Goal: Information Seeking & Learning: Learn about a topic

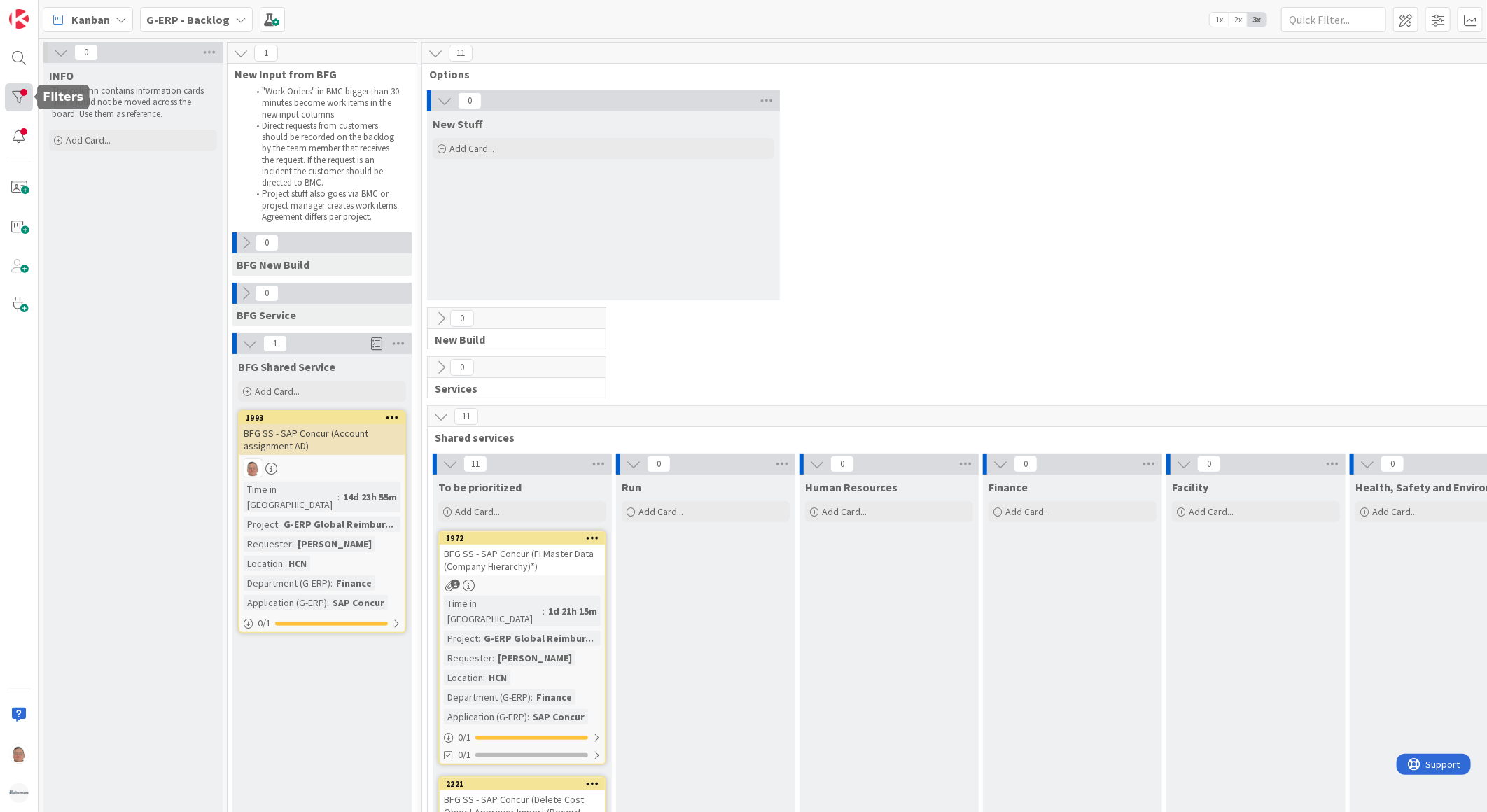
click at [29, 92] on div at bounding box center [19, 97] width 28 height 28
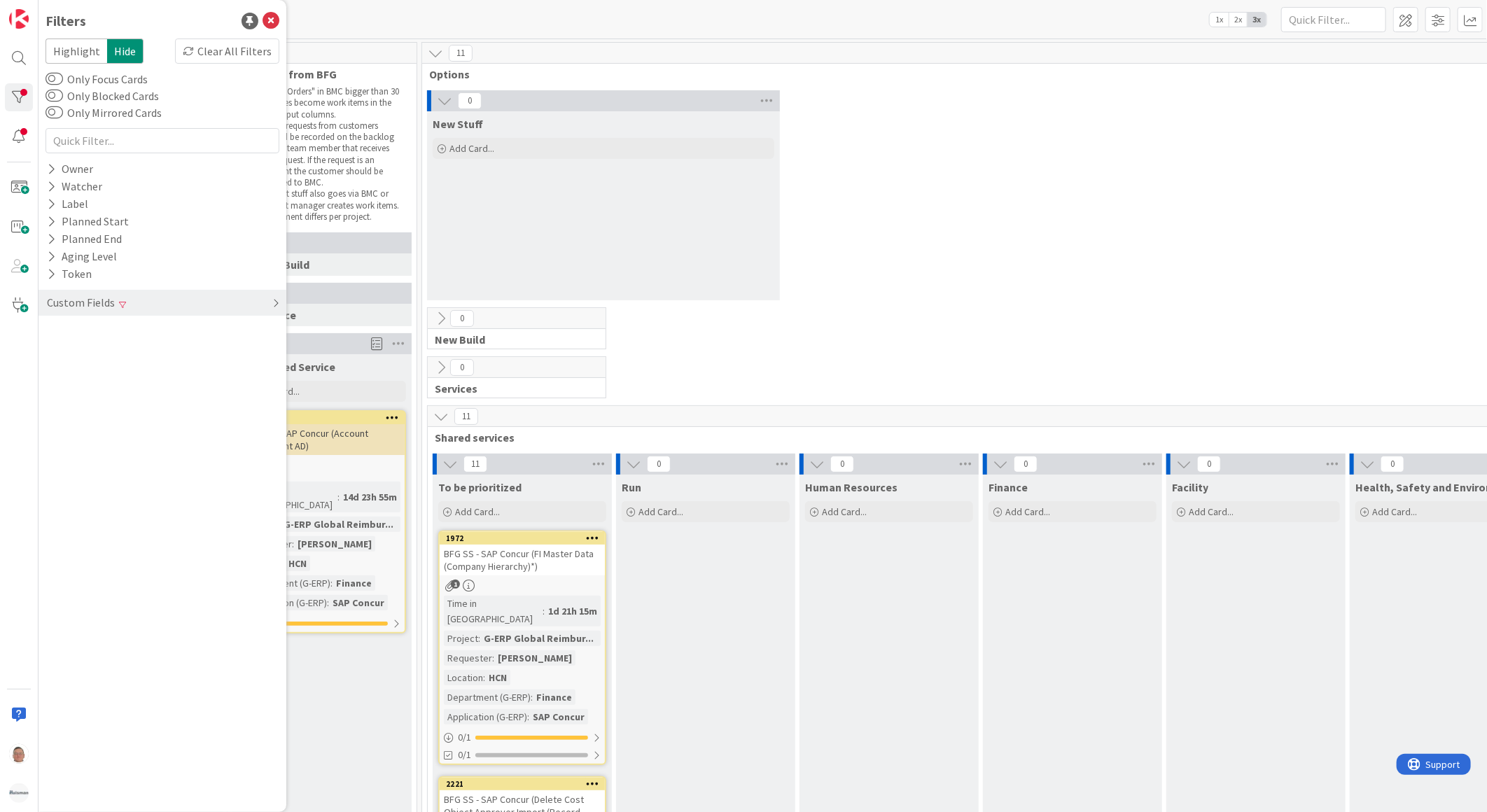
click at [274, 302] on icon at bounding box center [276, 302] width 7 height 11
click at [260, 405] on div "Clear" at bounding box center [259, 401] width 41 height 18
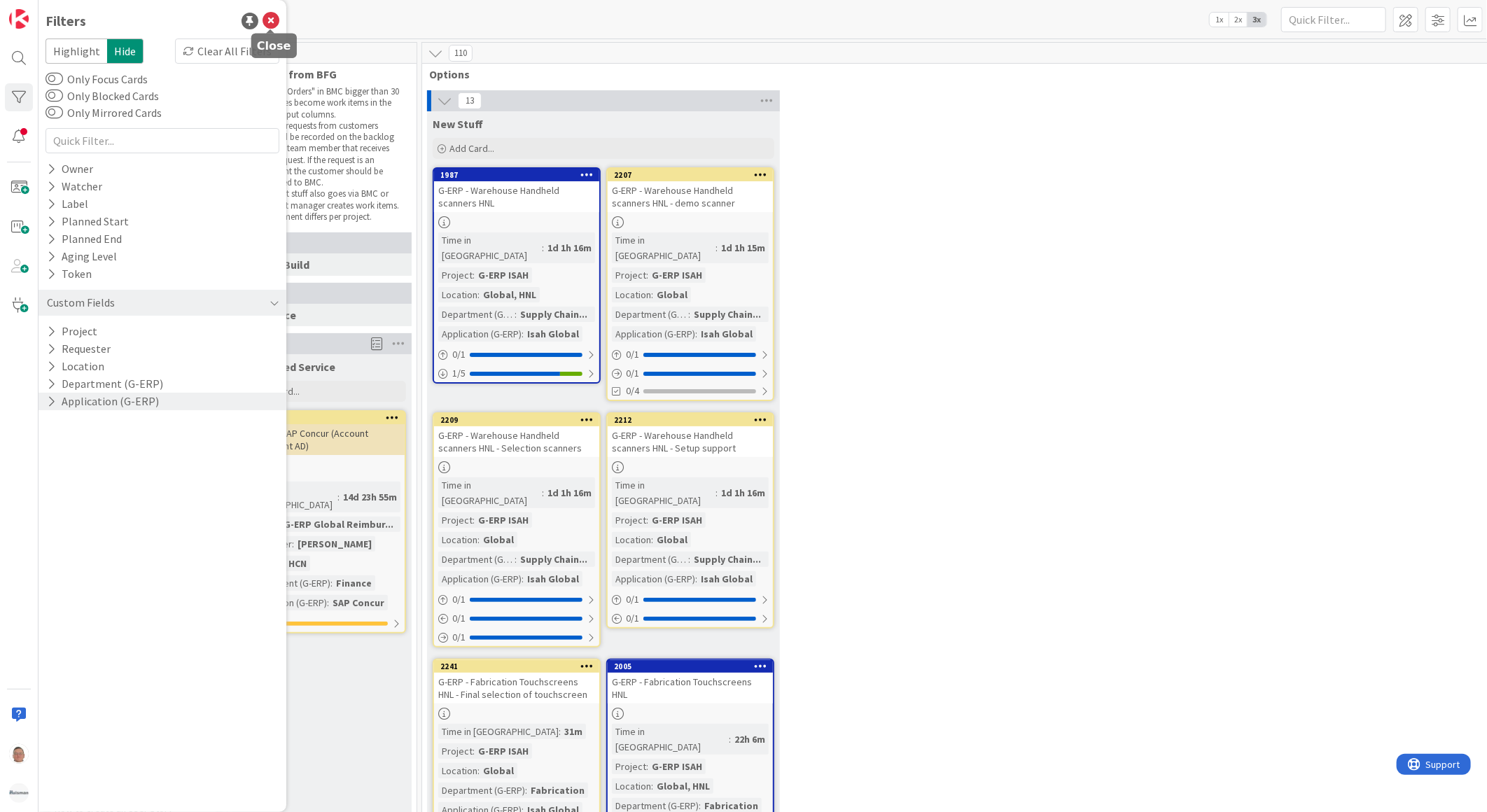
click at [273, 16] on icon at bounding box center [271, 20] width 17 height 17
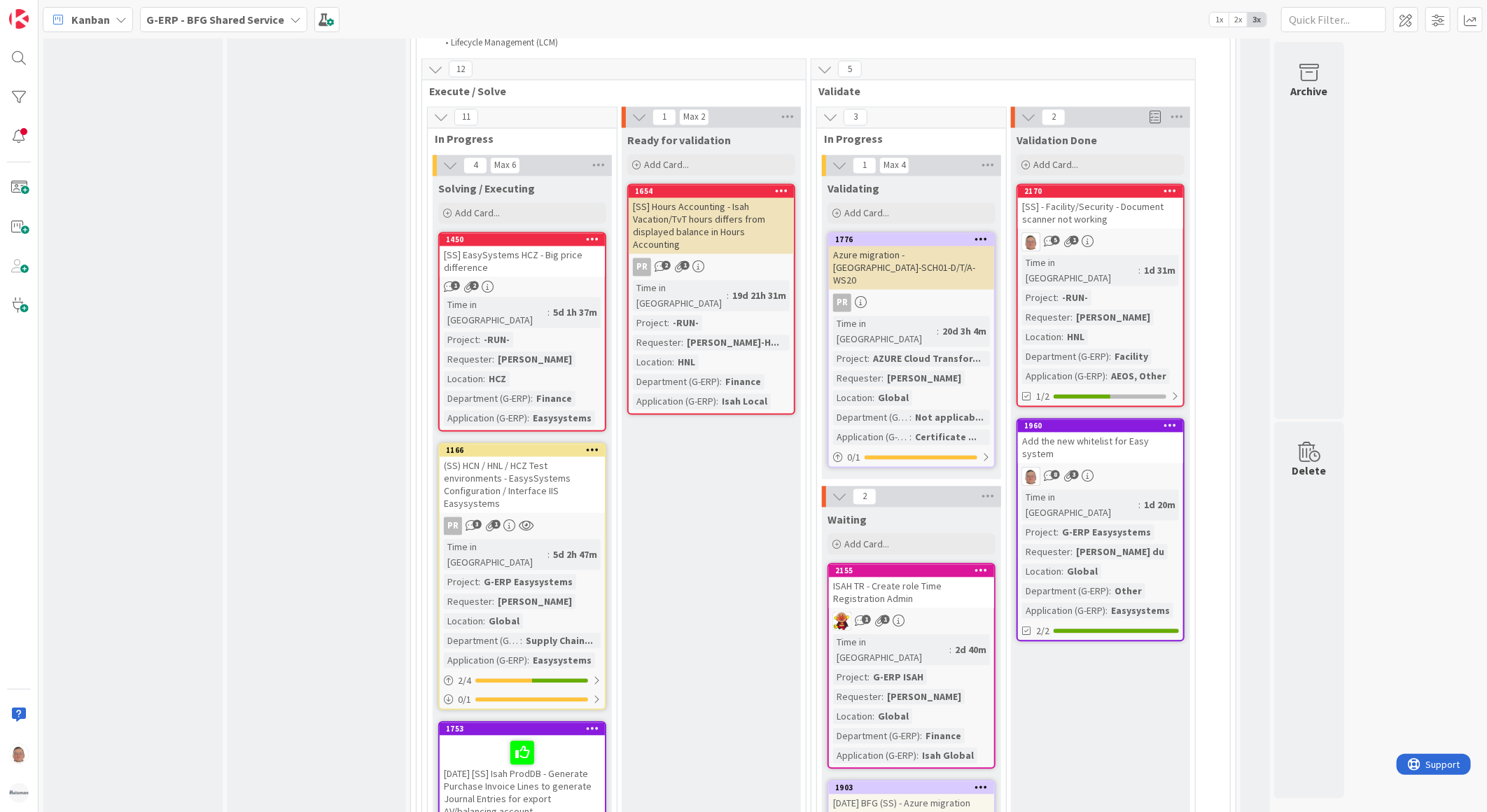
scroll to position [1711, 0]
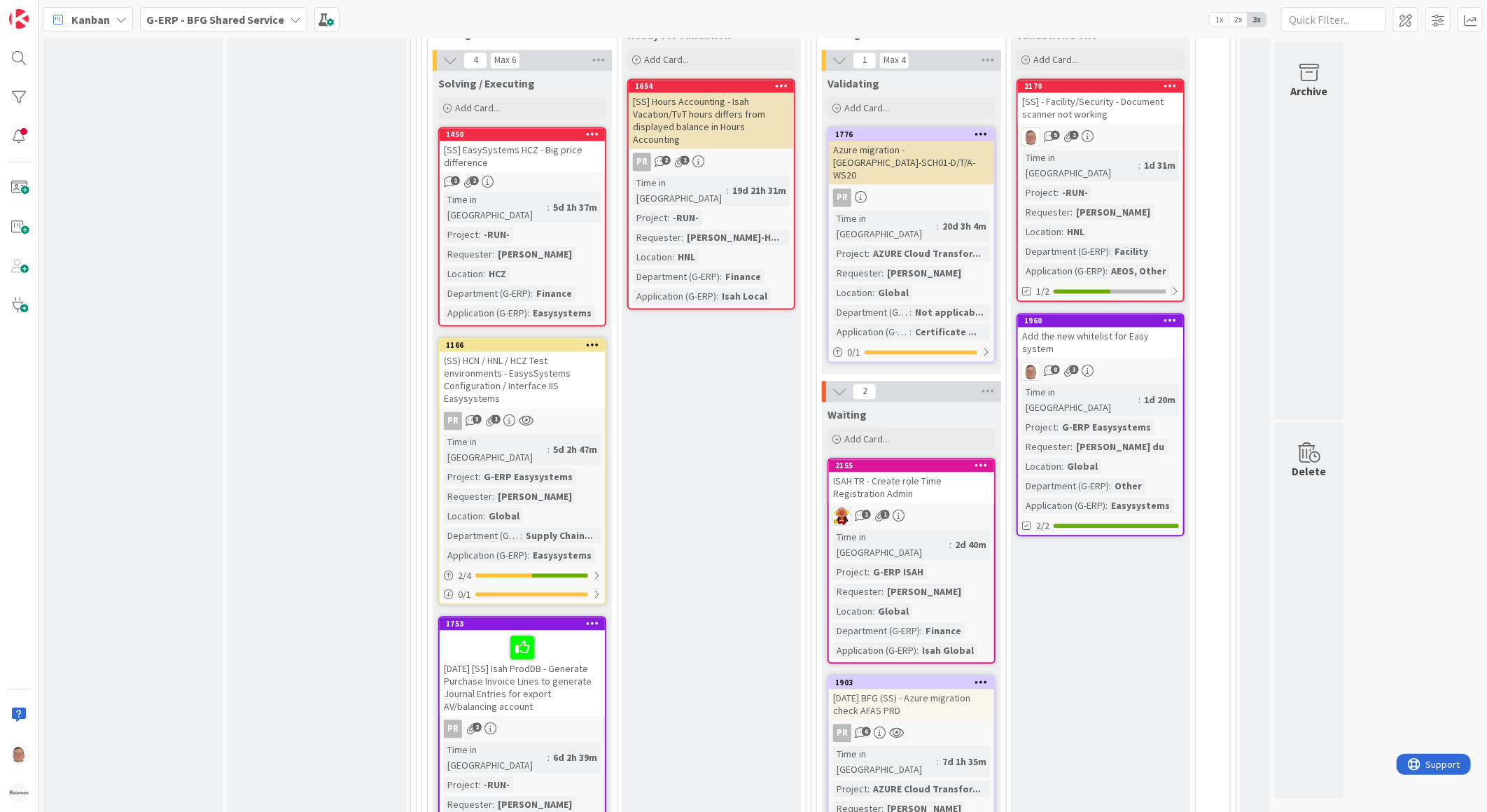
click at [925, 689] on div "[DATE] BFG (SS) - Azure migration check AFAS PRD" at bounding box center [911, 704] width 165 height 31
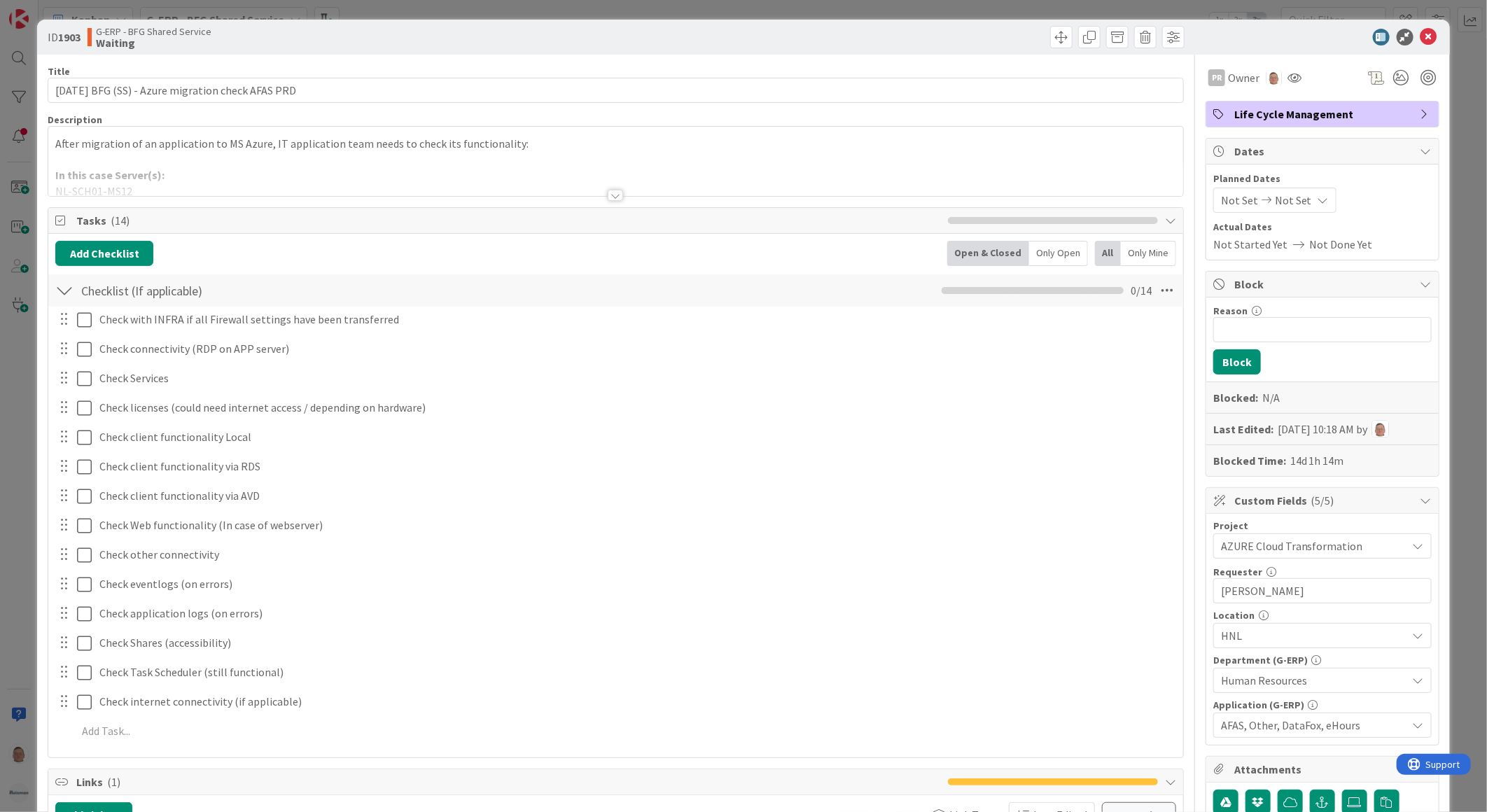
click at [608, 194] on div at bounding box center [615, 195] width 15 height 11
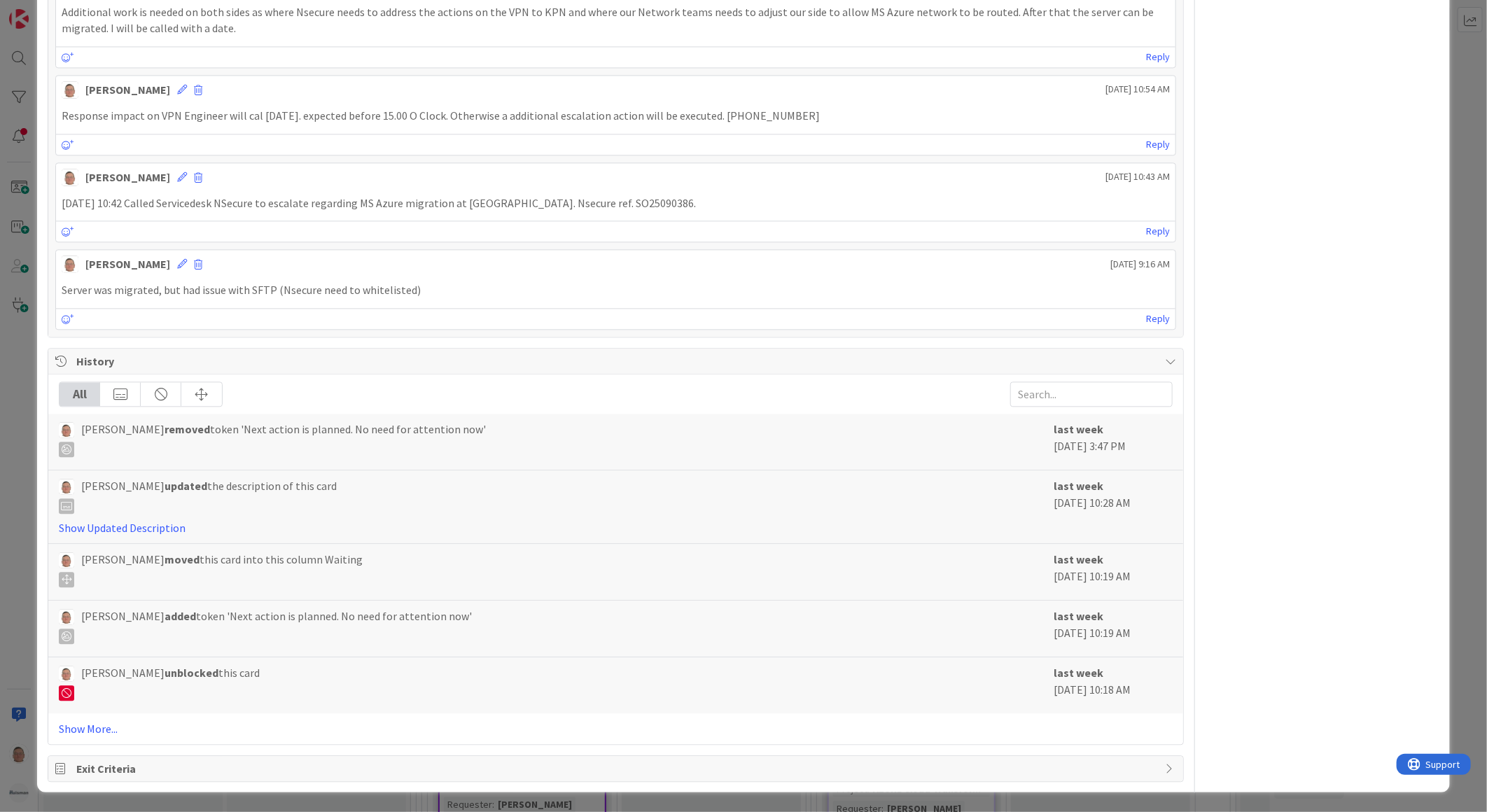
scroll to position [1852, 0]
click at [96, 722] on link "Show More..." at bounding box center [616, 728] width 1114 height 17
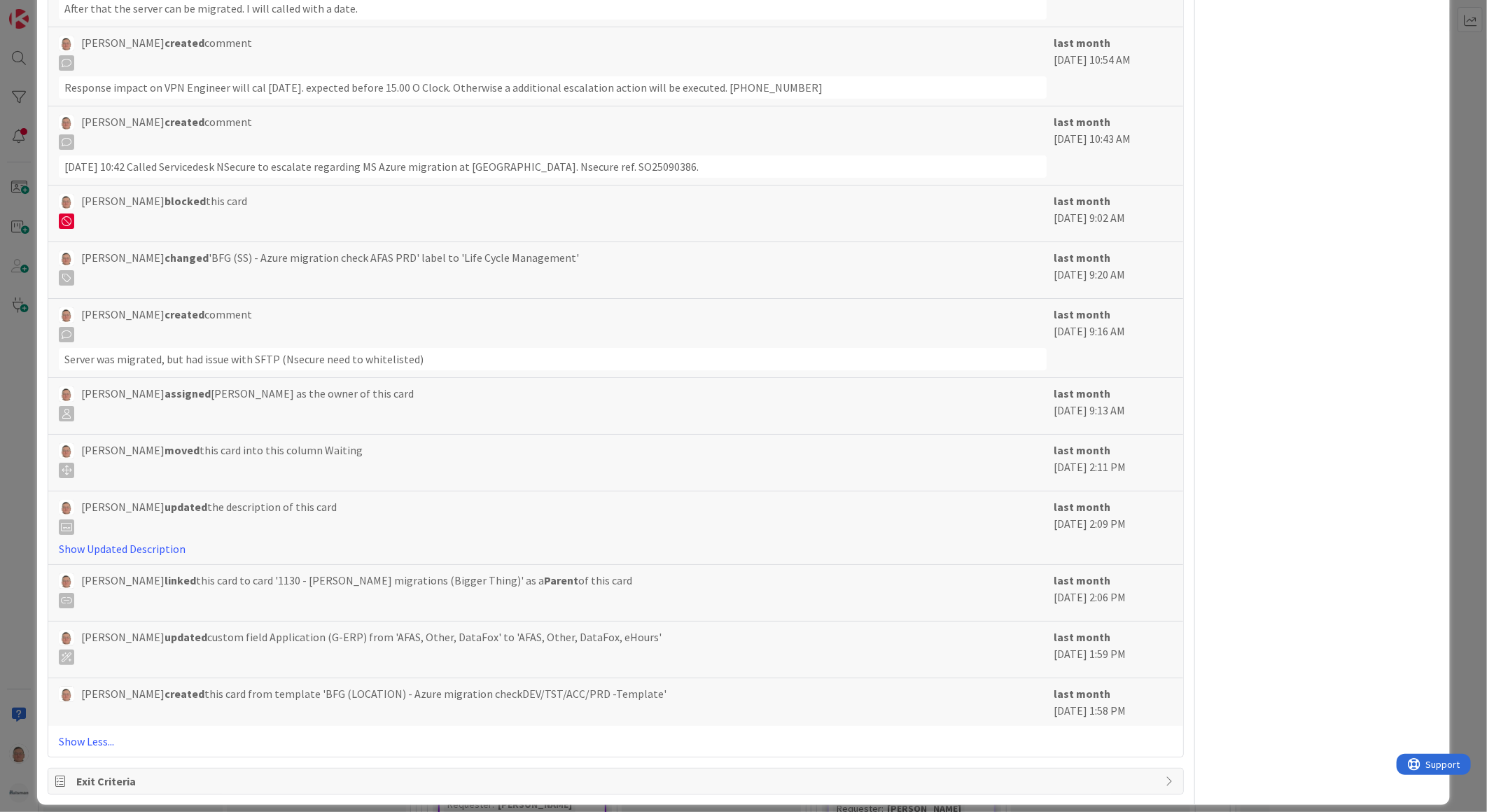
scroll to position [3147, 0]
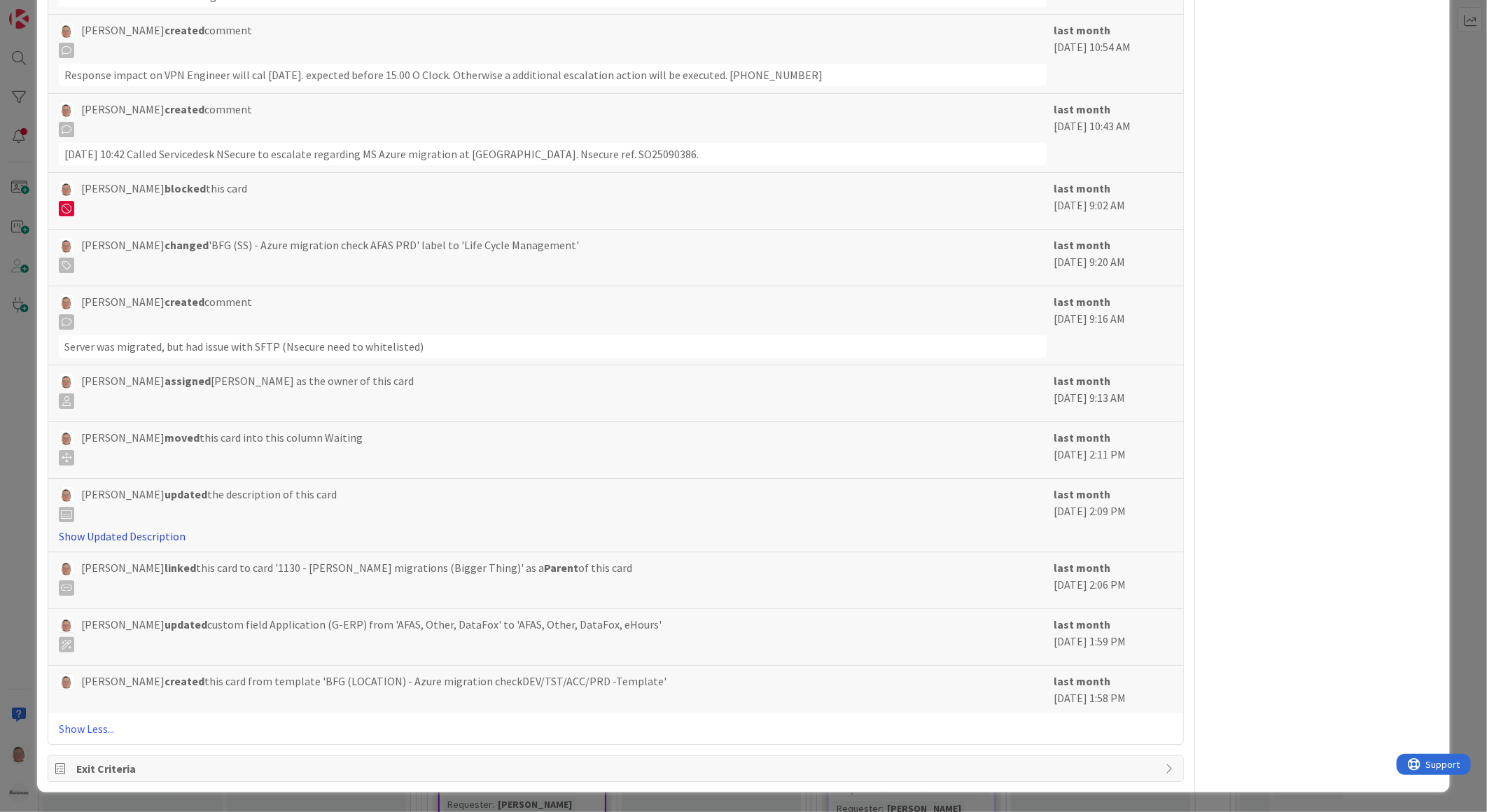
click at [149, 534] on link "Show Updated Description" at bounding box center [123, 536] width 127 height 14
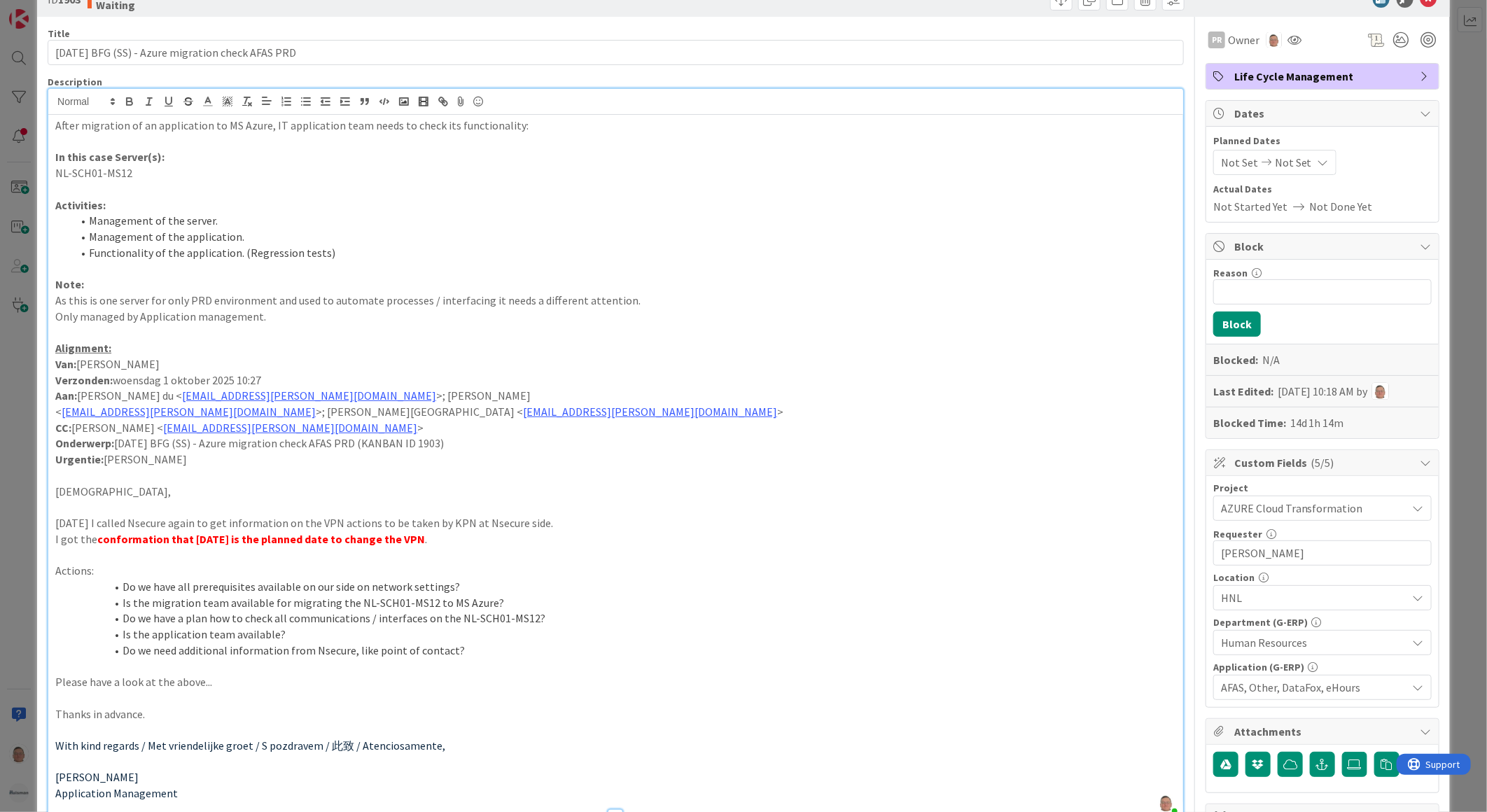
scroll to position [0, 0]
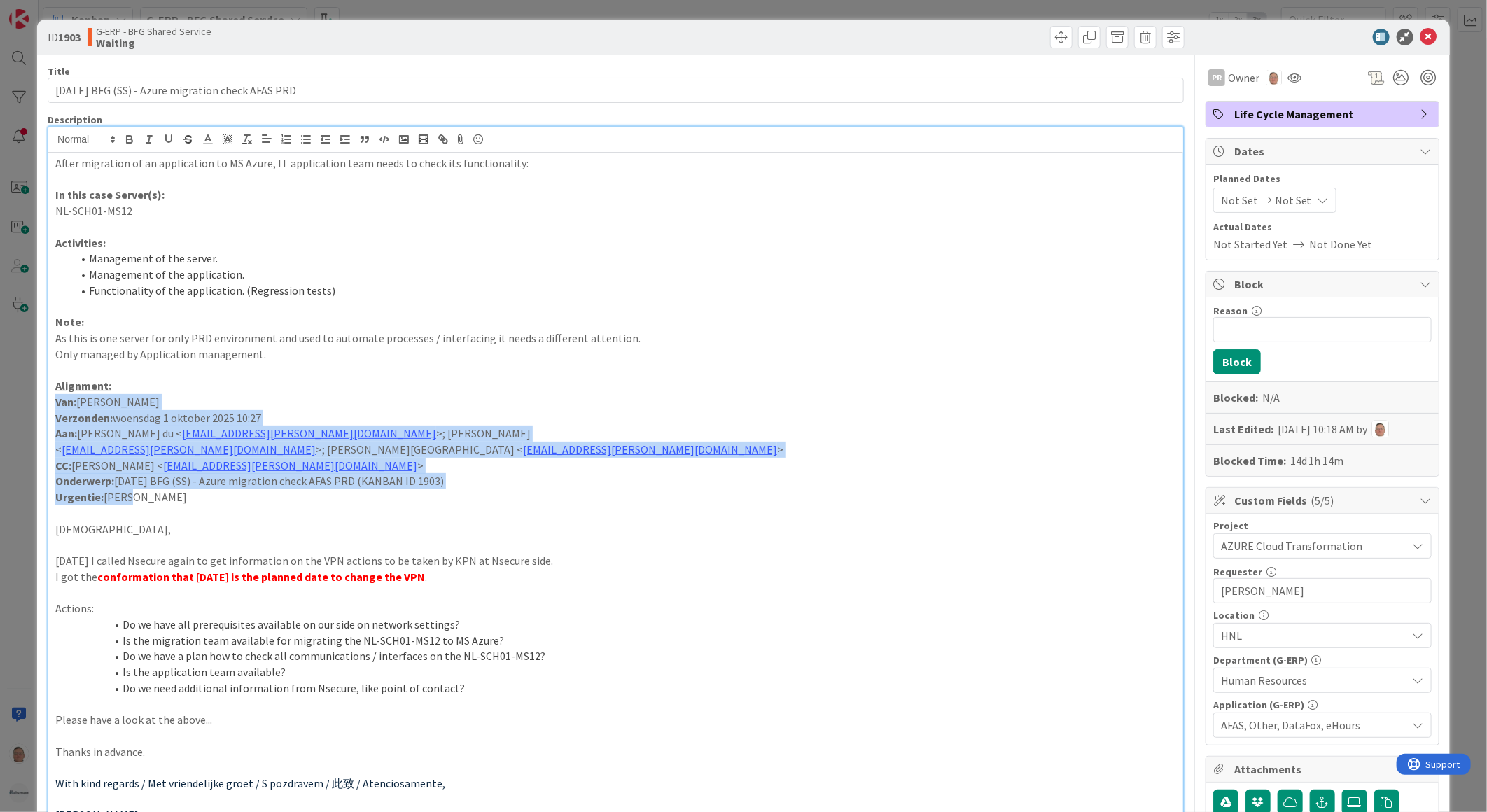
drag, startPoint x: 51, startPoint y: 403, endPoint x: 474, endPoint y: 498, distance: 433.5
click at [474, 498] on div "After migration of an application to MS Azure, IT application team needs to che…" at bounding box center [616, 503] width 1135 height 701
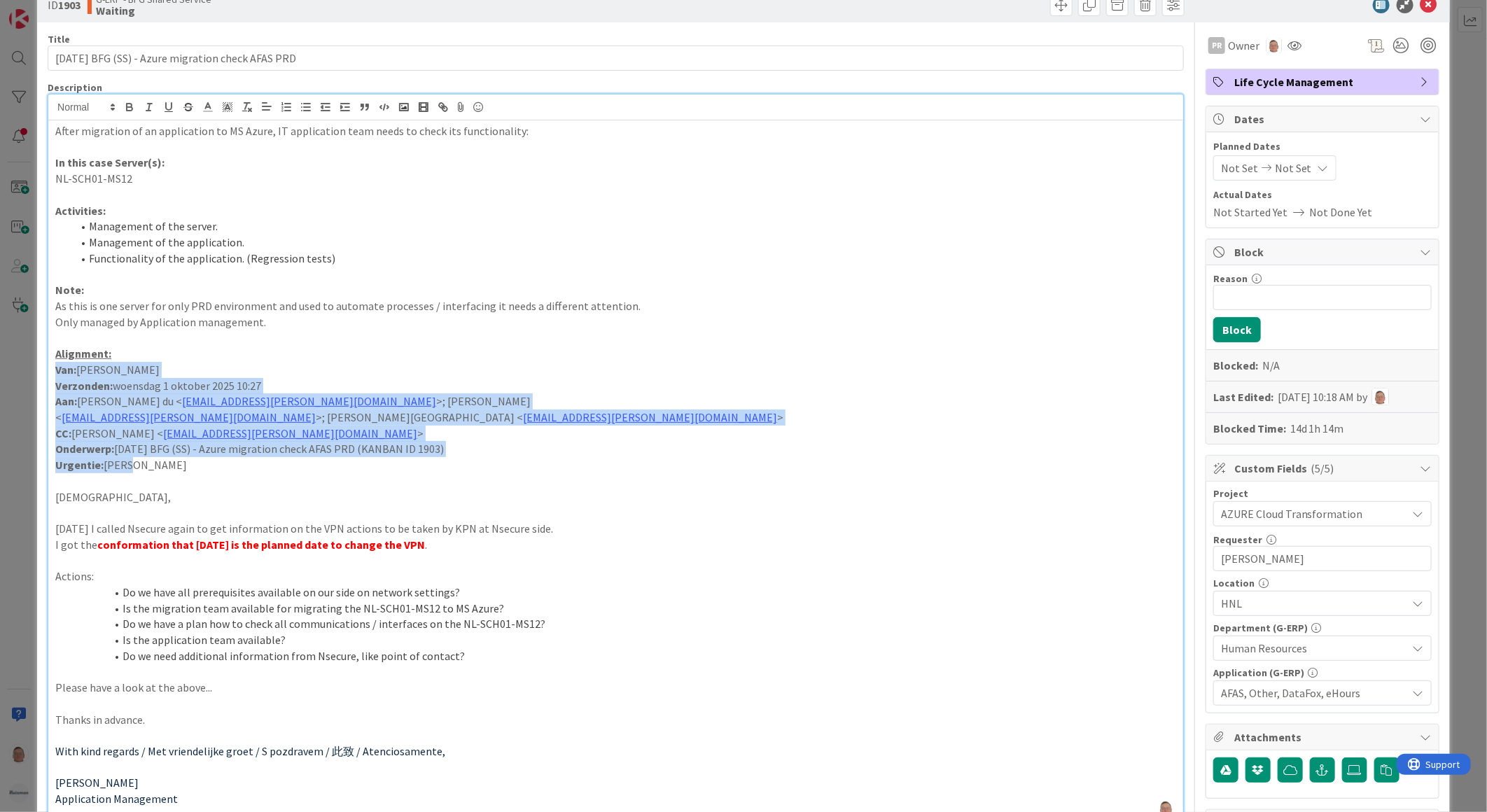
scroll to position [311, 0]
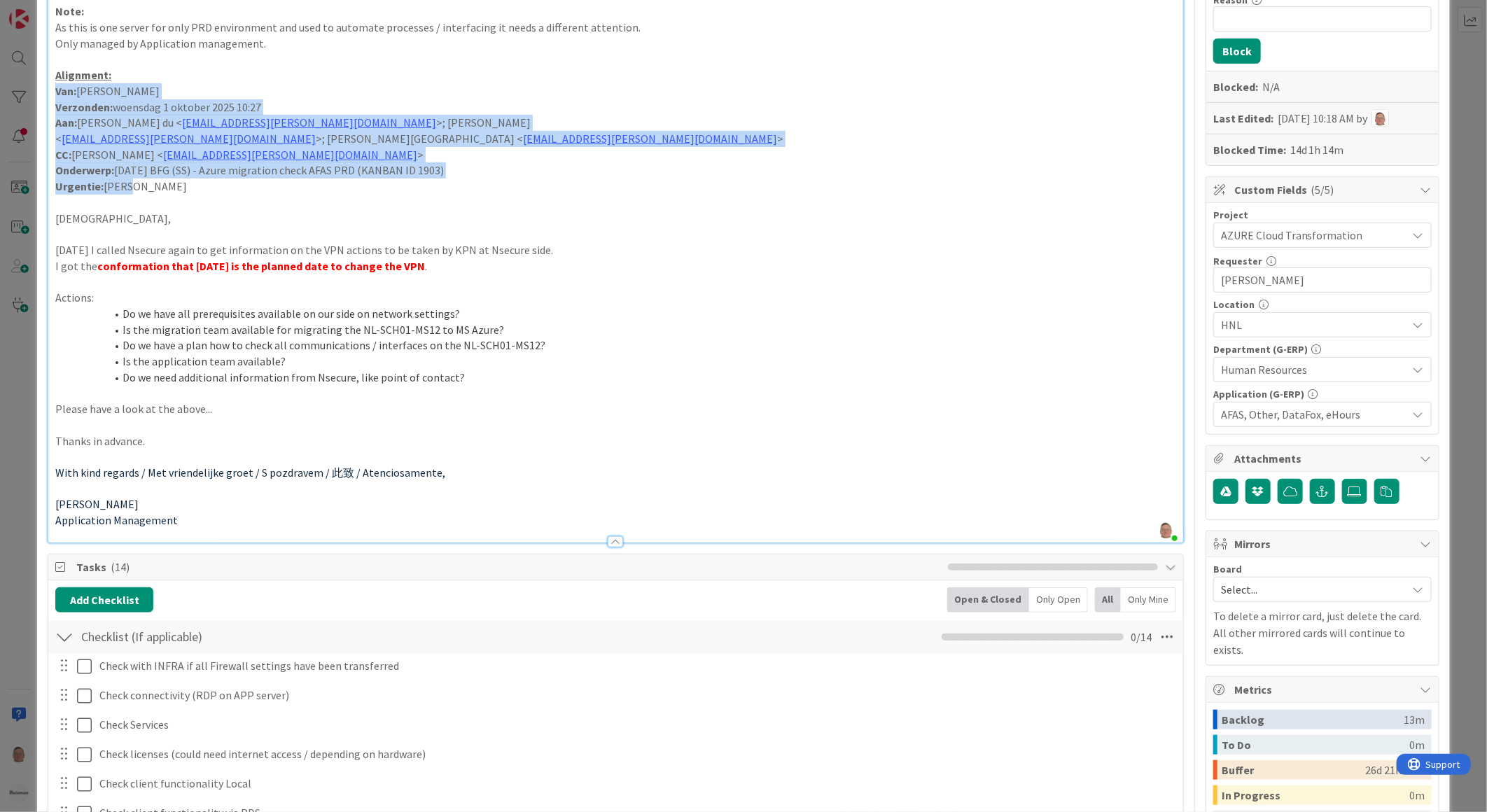
click at [527, 167] on p "Onderwerp: [DATE] BFG (SS) - Azure migration check AFAS PRD (KANBAN ID 1903)" at bounding box center [616, 170] width 1121 height 16
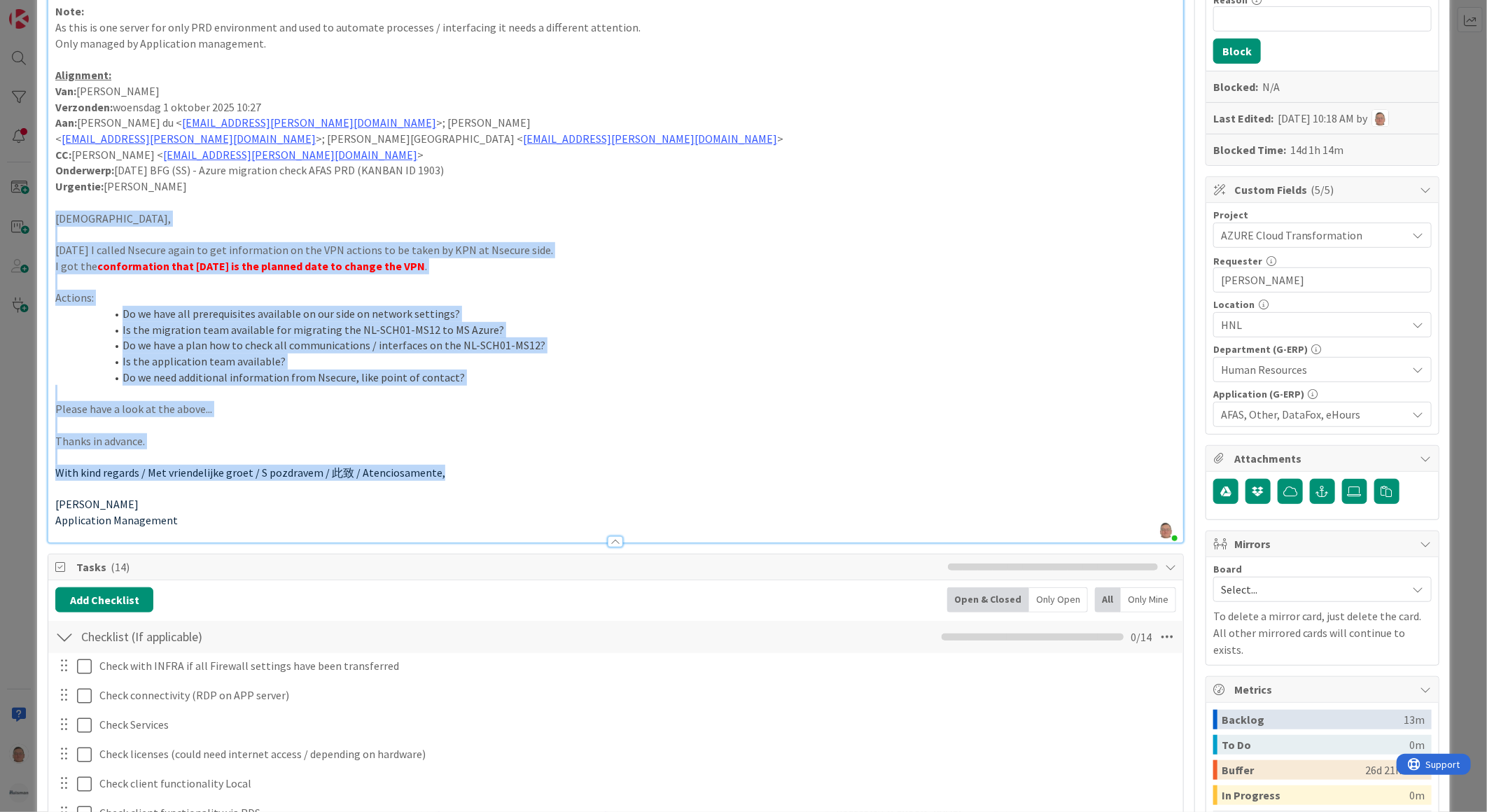
drag, startPoint x: 53, startPoint y: 213, endPoint x: 583, endPoint y: 471, distance: 589.5
click at [592, 474] on div "After migration of an application to MS Azure, IT application team needs to che…" at bounding box center [616, 192] width 1135 height 701
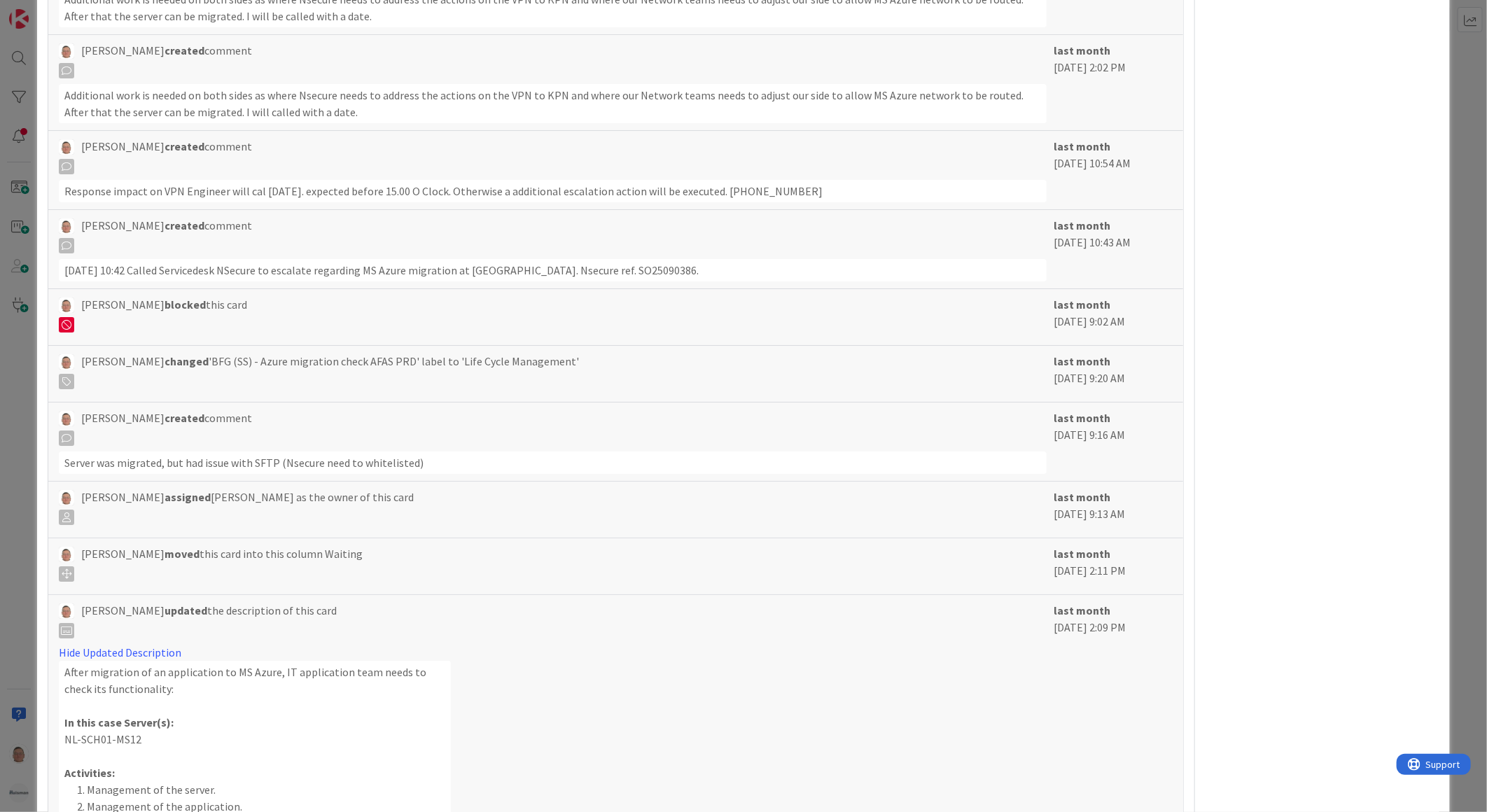
scroll to position [2948, 0]
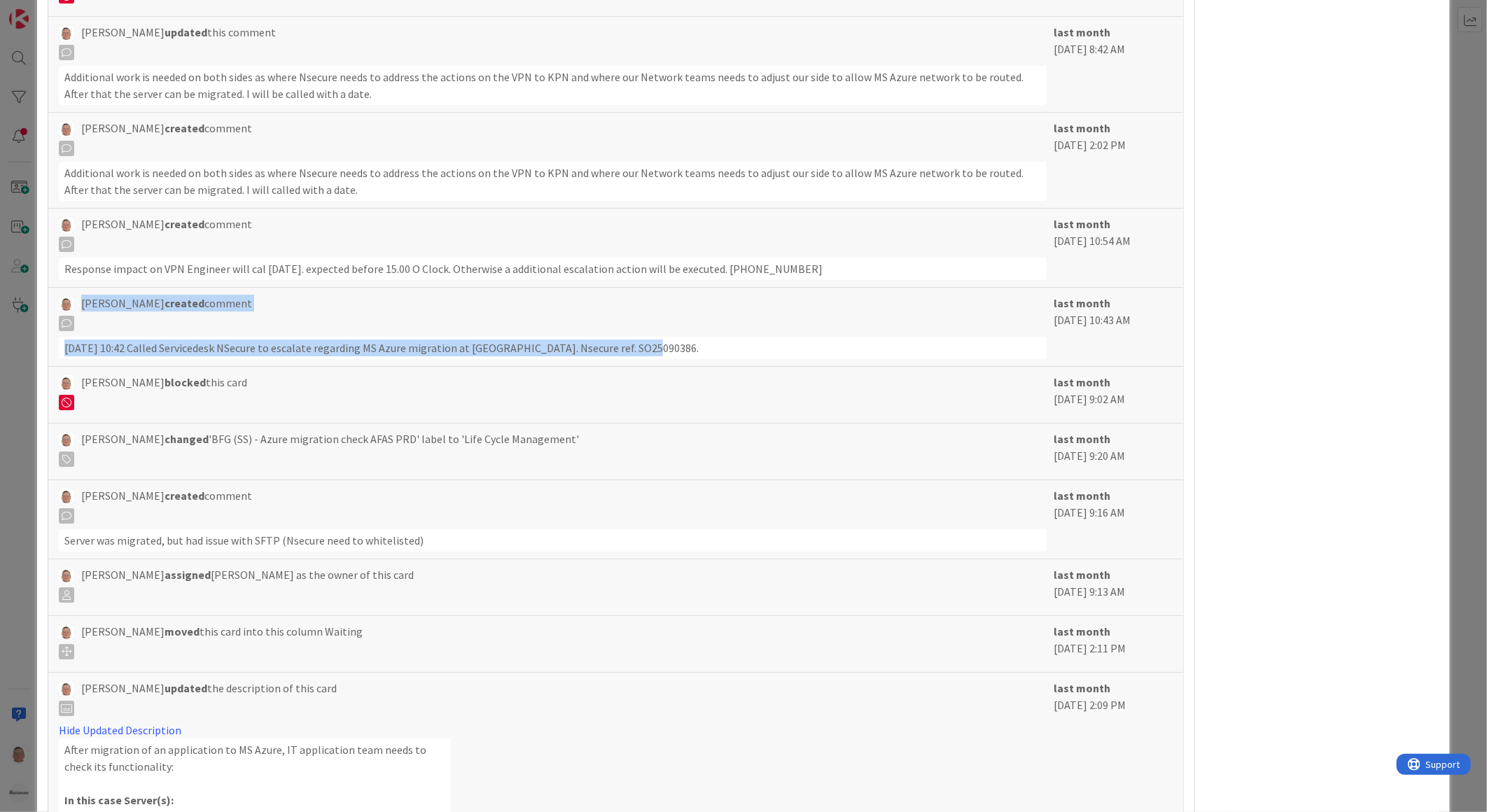
drag, startPoint x: 657, startPoint y: 346, endPoint x: 19, endPoint y: 332, distance: 638.2
click at [19, 332] on div "ID 1903 G-ERP - BFG Shared Service Waiting Title 51 / 128 [DATE] BFG (SS) - Azu…" at bounding box center [744, 406] width 1487 height 812
click at [699, 348] on div "[DATE] 10:42 Called Servicedesk NSecure to escalate regarding MS Azure migratio…" at bounding box center [553, 347] width 988 height 22
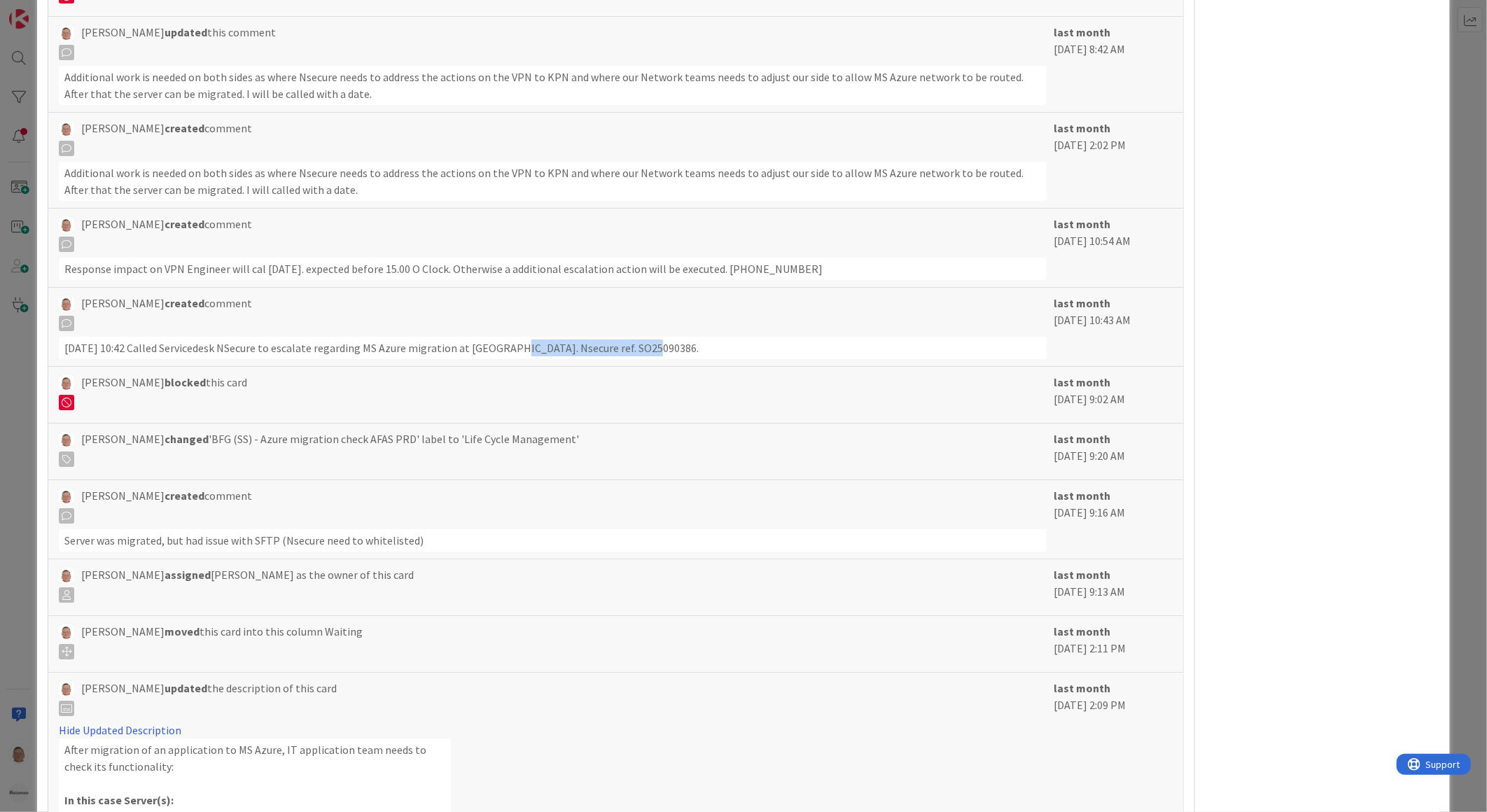
drag, startPoint x: 663, startPoint y: 350, endPoint x: 512, endPoint y: 362, distance: 151.5
click at [512, 362] on div "[PERSON_NAME] created comment [DATE] 10:42 Called Servicedesk NSecure to escala…" at bounding box center [616, 327] width 1135 height 79
